Goal: Task Accomplishment & Management: Use online tool/utility

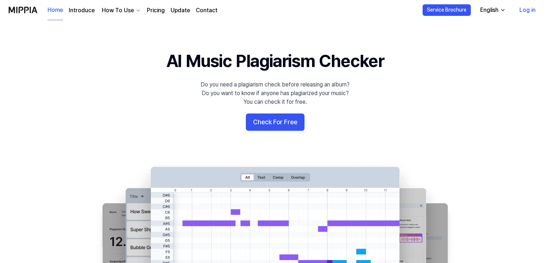
click at [284, 119] on button "Check For Free" at bounding box center [275, 121] width 59 height 17
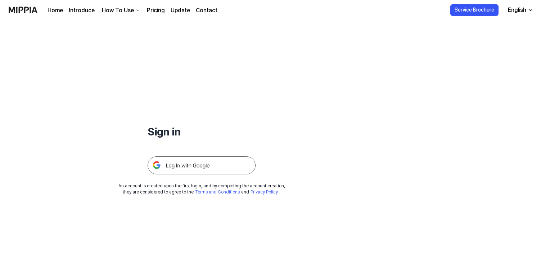
click at [182, 164] on img at bounding box center [201, 165] width 108 height 18
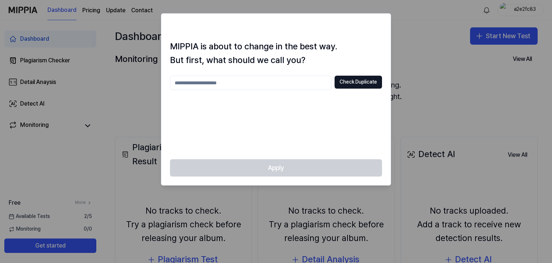
click at [273, 79] on input "text" at bounding box center [251, 83] width 162 height 14
click at [286, 166] on div "Apply" at bounding box center [275, 172] width 229 height 26
click at [266, 83] on input "text" at bounding box center [251, 83] width 162 height 14
click at [305, 87] on input "**********" at bounding box center [251, 83] width 162 height 14
type input "**********"
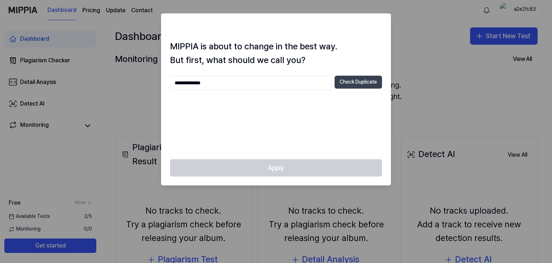
click at [355, 85] on button "Check Duplicate" at bounding box center [358, 82] width 47 height 13
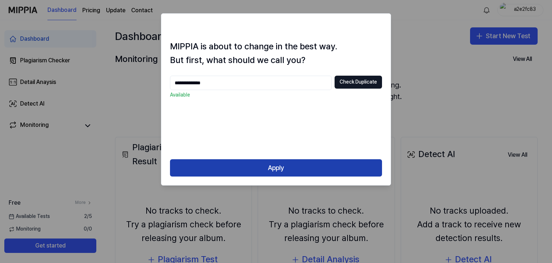
click at [303, 162] on button "Apply" at bounding box center [276, 167] width 212 height 17
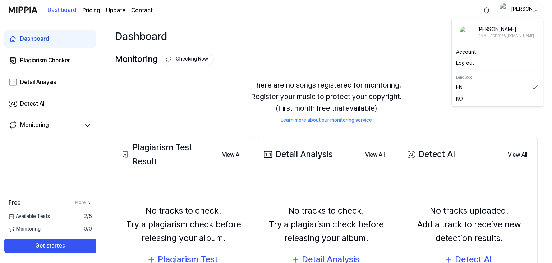
click at [516, 8] on div "Sai sudharshan" at bounding box center [525, 10] width 28 height 8
click at [304, 31] on div "Dashboard Start New Test" at bounding box center [327, 36] width 452 height 32
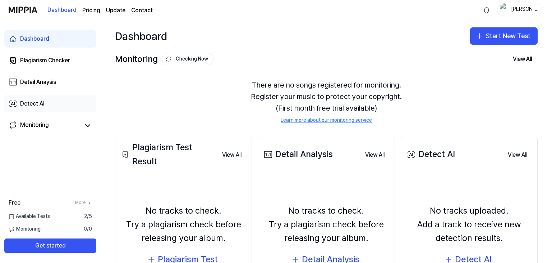
click at [23, 97] on link "Detect AI" at bounding box center [50, 103] width 92 height 17
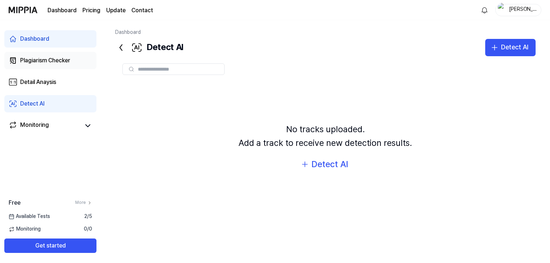
click at [32, 64] on div "Plagiarism Checker" at bounding box center [45, 60] width 50 height 9
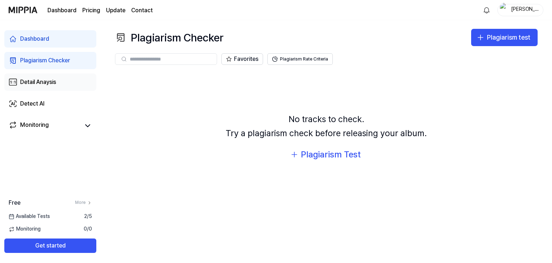
click at [37, 82] on div "Detail Anaysis" at bounding box center [38, 82] width 36 height 9
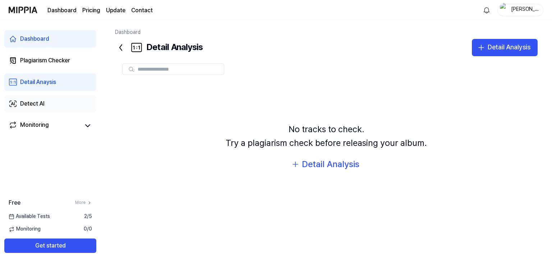
click at [47, 102] on link "Detect AI" at bounding box center [50, 103] width 92 height 17
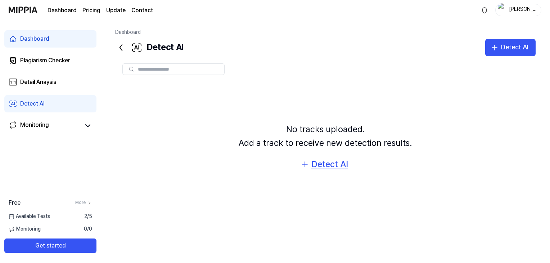
click at [333, 166] on div "Detect AI" at bounding box center [329, 164] width 37 height 14
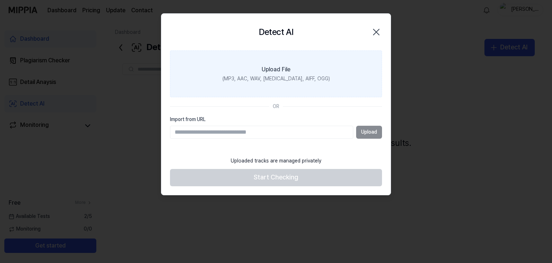
click at [285, 68] on div "Upload File" at bounding box center [276, 69] width 29 height 9
click at [0, 0] on input "Upload File (MP3, AAC, WAV, FLAC, AIFF, OGG)" at bounding box center [0, 0] width 0 height 0
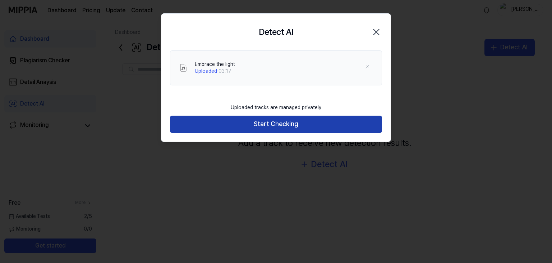
click at [301, 119] on button "Start Checking" at bounding box center [276, 123] width 212 height 17
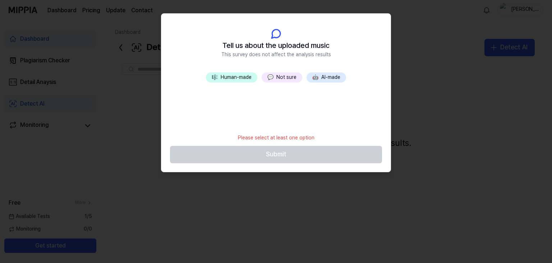
click at [241, 77] on button "🎼 Human-made" at bounding box center [231, 77] width 51 height 10
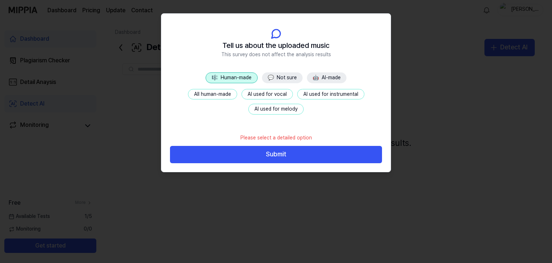
click at [219, 94] on button "All human-made" at bounding box center [212, 94] width 49 height 11
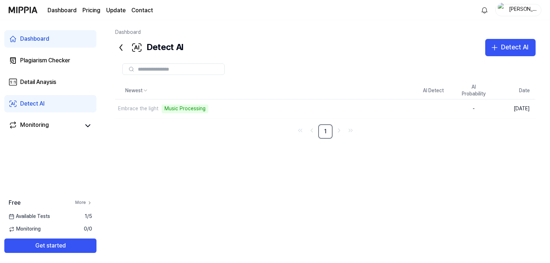
click at [82, 200] on link "More" at bounding box center [83, 202] width 17 height 6
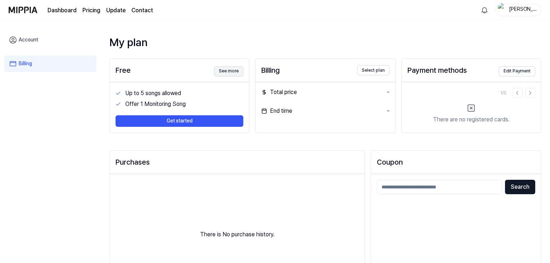
click at [232, 71] on button "See more" at bounding box center [228, 71] width 29 height 10
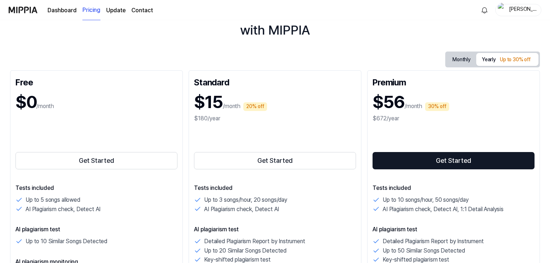
scroll to position [36, 0]
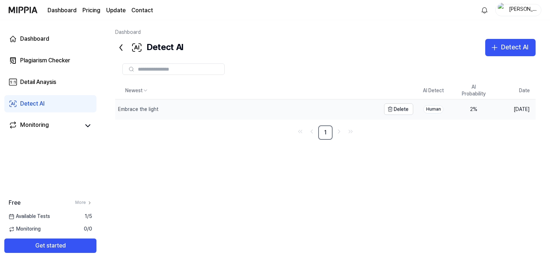
click at [199, 105] on div "Embrace the light" at bounding box center [247, 109] width 265 height 20
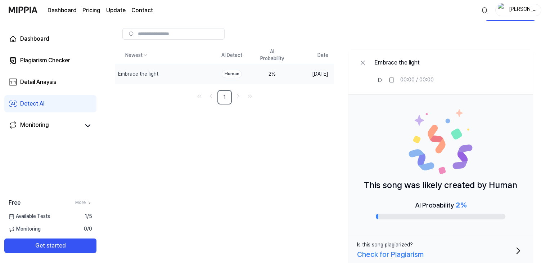
scroll to position [42, 0]
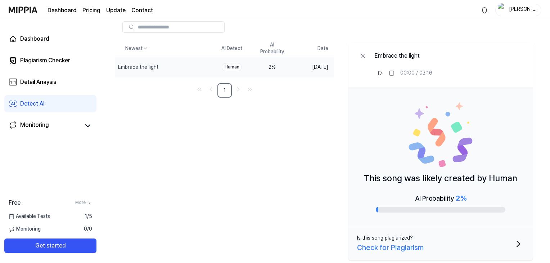
click at [451, 248] on button "Is this song plagiarized? Check for Plagiarism" at bounding box center [440, 243] width 184 height 33
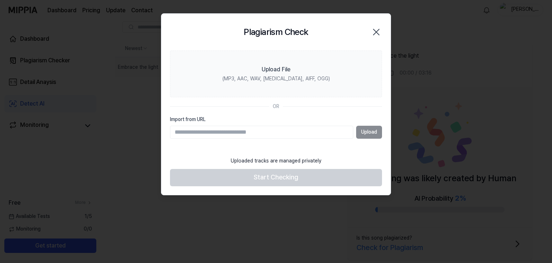
drag, startPoint x: 382, startPoint y: 19, endPoint x: 380, endPoint y: 24, distance: 5.1
click at [380, 22] on div "Plagiarism Check Close" at bounding box center [275, 32] width 229 height 37
click at [376, 30] on icon "button" at bounding box center [377, 32] width 12 height 12
